Goal: Task Accomplishment & Management: Manage account settings

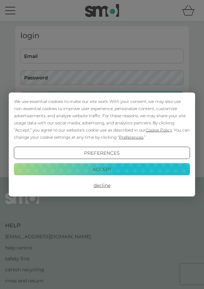
click at [118, 58] on div "We use essential cookies to make our site work. With your consent, we may also …" at bounding box center [102, 144] width 204 height 289
click at [139, 169] on button "Accept" at bounding box center [102, 169] width 177 height 12
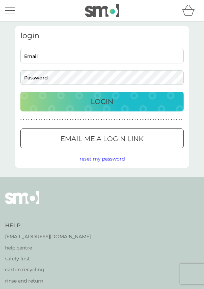
click at [124, 54] on input "Email" at bounding box center [102, 56] width 164 height 15
type input "[EMAIL_ADDRESS][DOMAIN_NAME]"
click at [20, 92] on button "Login" at bounding box center [102, 102] width 164 height 20
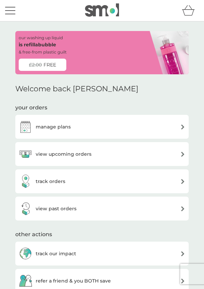
click at [183, 127] on img at bounding box center [183, 126] width 5 height 5
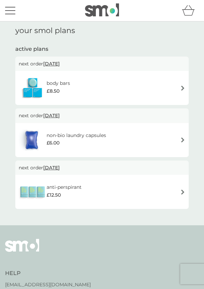
click at [183, 193] on img at bounding box center [183, 191] width 5 height 5
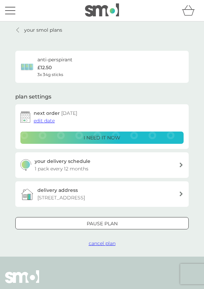
click at [166, 224] on div "Pause plan" at bounding box center [102, 223] width 173 height 7
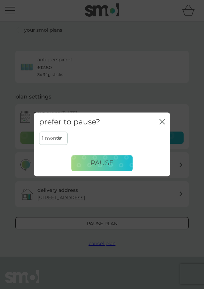
click at [62, 135] on select "1 month 2 months 3 months 4 months 5 months 6 months" at bounding box center [53, 138] width 29 height 13
select select "6"
click at [39, 132] on select "1 month 2 months 3 months 4 months 5 months 6 months" at bounding box center [53, 138] width 29 height 13
click at [117, 167] on button "Pause" at bounding box center [102, 163] width 61 height 16
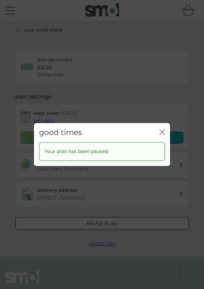
click at [161, 134] on icon "close" at bounding box center [162, 131] width 5 height 5
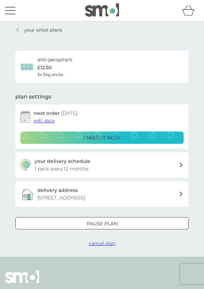
click at [19, 28] on icon at bounding box center [17, 29] width 3 height 5
